Goal: Information Seeking & Learning: Learn about a topic

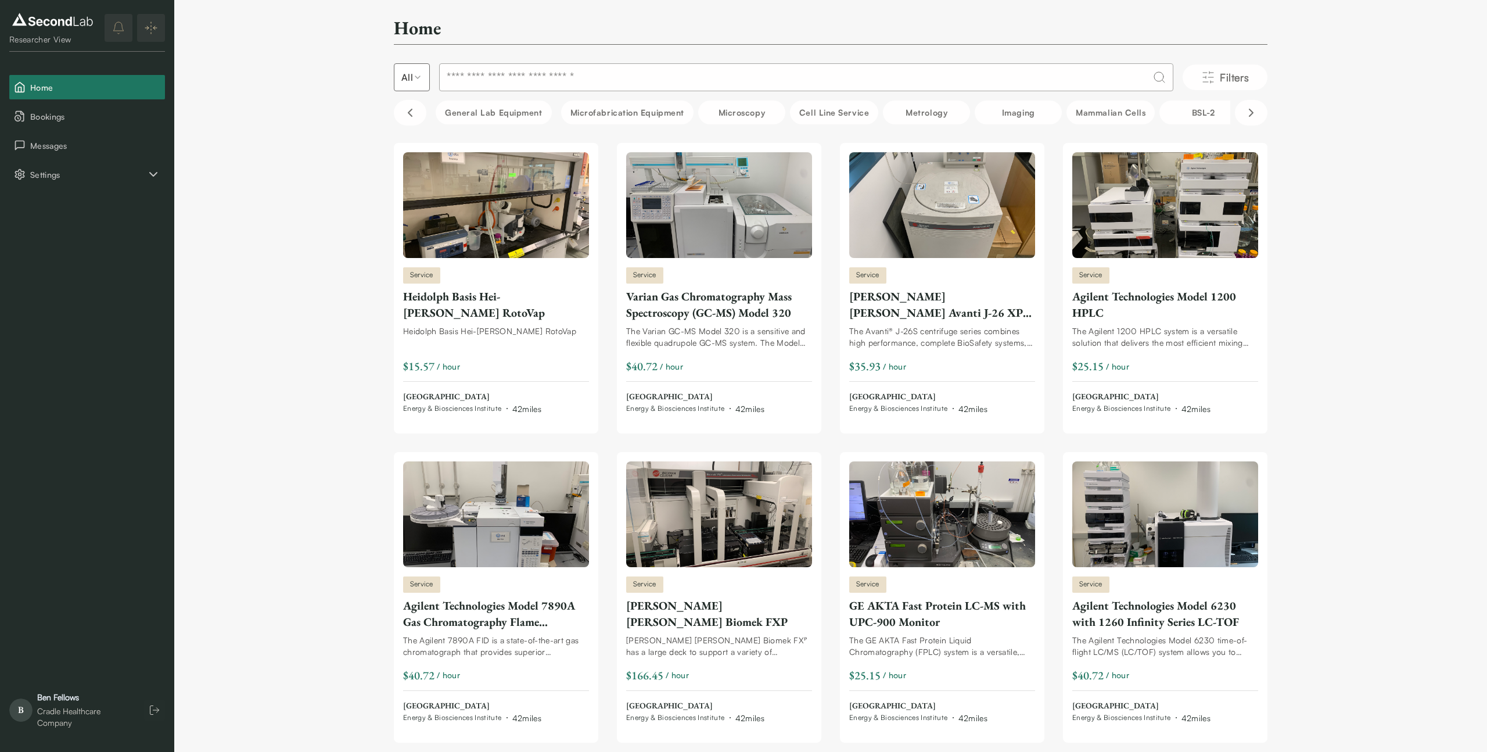
click at [550, 81] on input at bounding box center [806, 77] width 734 height 28
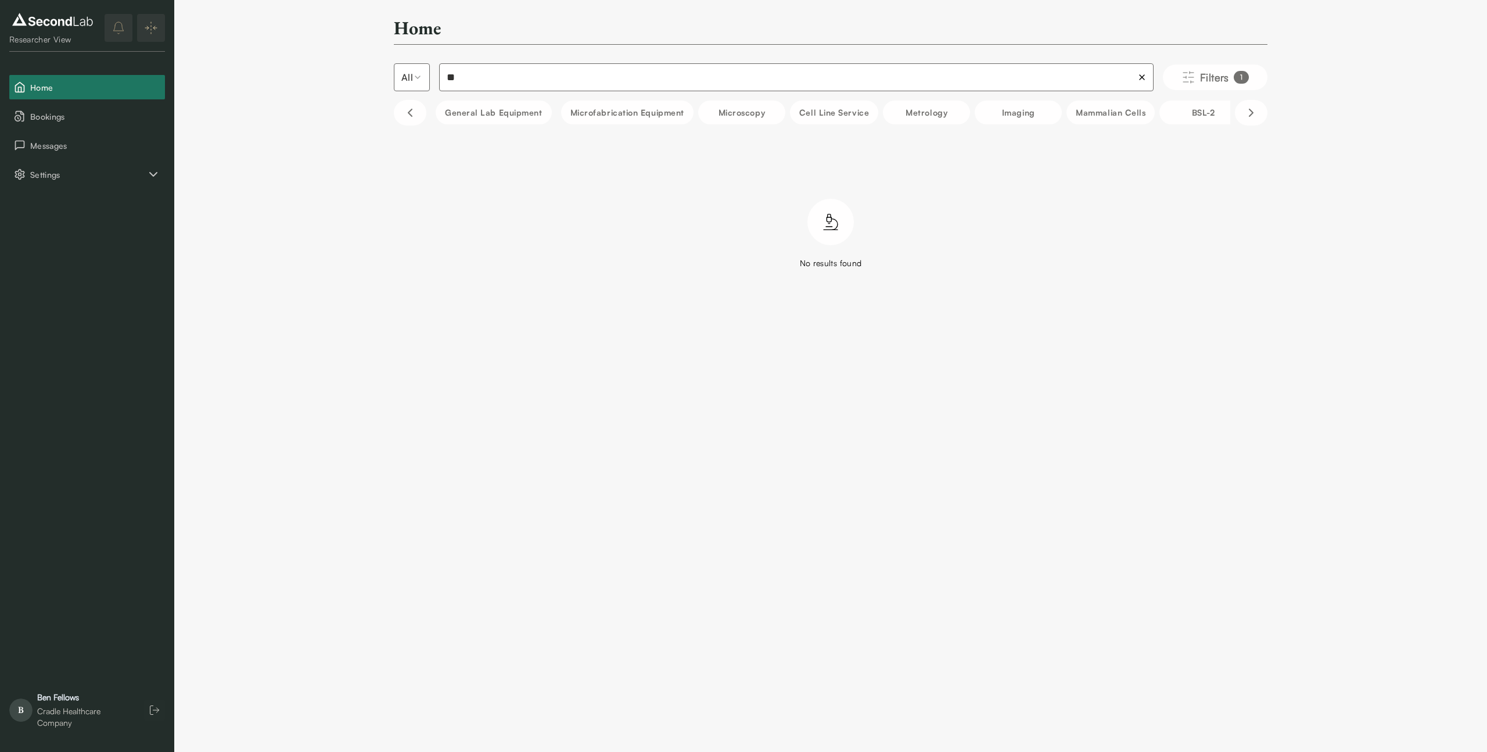
type input "*"
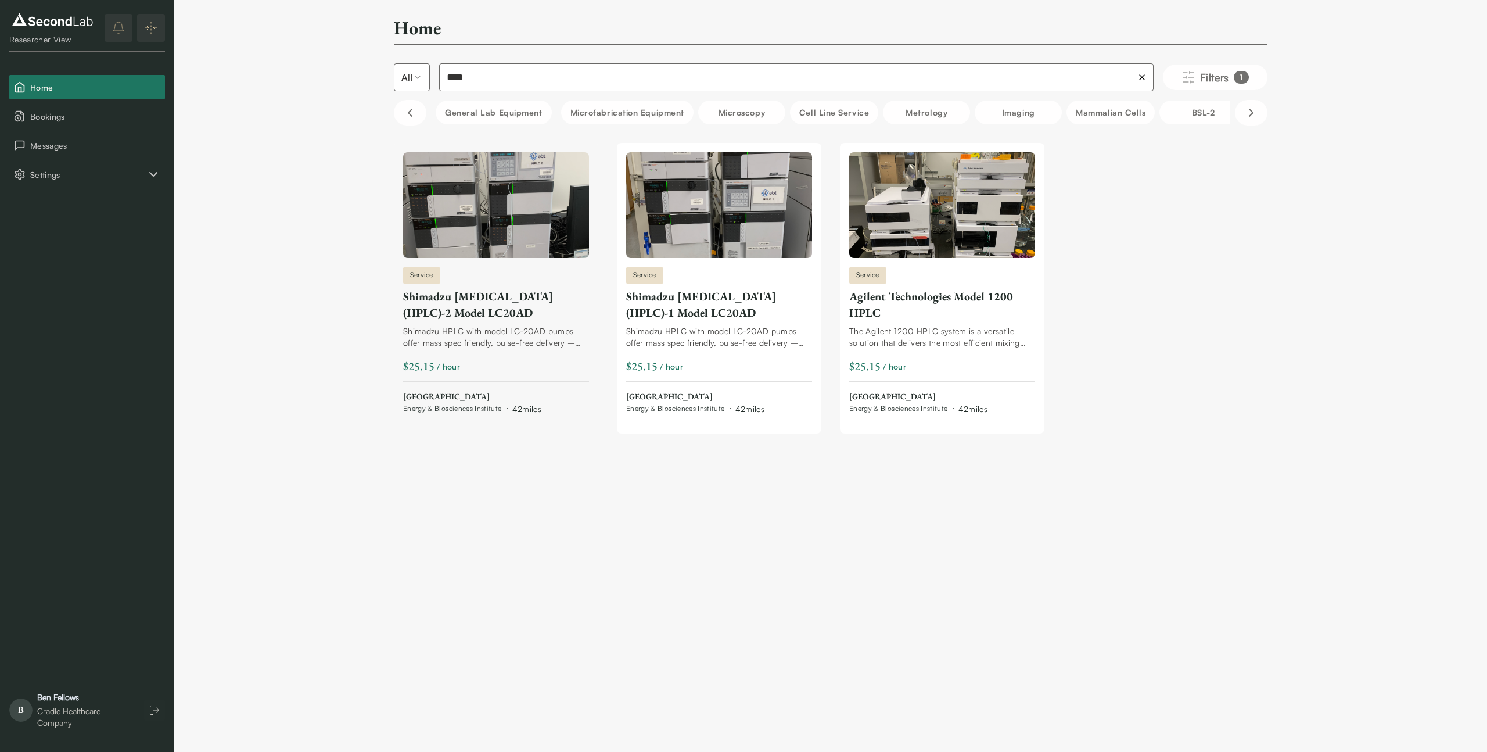
type input "****"
click at [465, 310] on div "Shimadzu [MEDICAL_DATA] (HPLC)-2 Model LC20AD" at bounding box center [496, 304] width 186 height 33
